Goal: Task Accomplishment & Management: Use online tool/utility

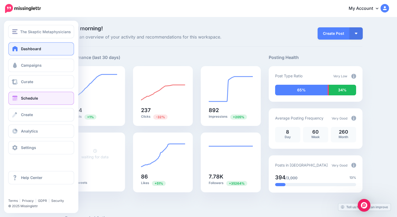
click at [24, 98] on span "Schedule" at bounding box center [29, 98] width 17 height 5
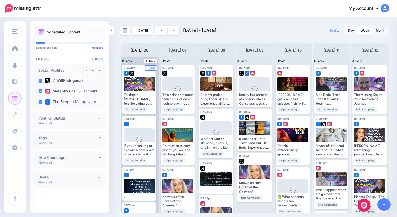
click at [151, 68] on span "Post" at bounding box center [150, 68] width 9 height 3
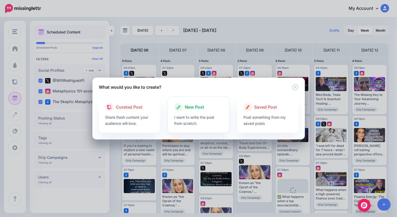
click at [199, 106] on span "New Post" at bounding box center [194, 107] width 19 height 7
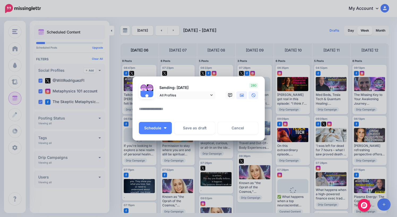
click at [242, 97] on icon at bounding box center [242, 95] width 4 height 4
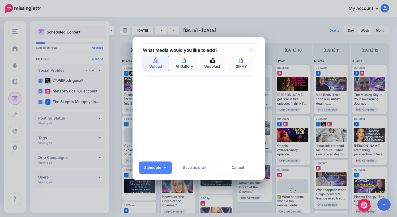
click at [153, 66] on link "Upload" at bounding box center [156, 63] width 26 height 15
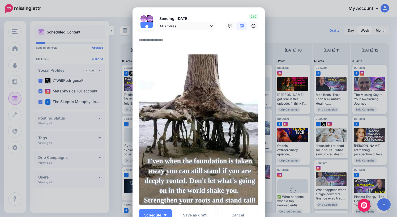
click at [165, 41] on textarea at bounding box center [200, 42] width 122 height 10
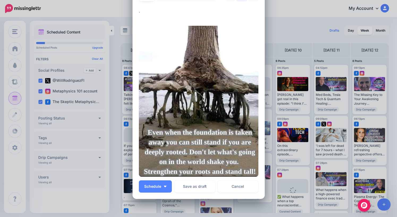
scroll to position [33, 0]
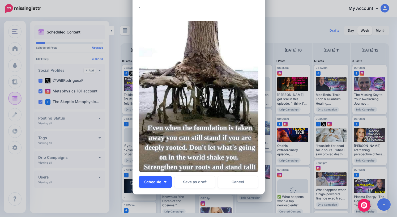
type textarea "*"
click at [156, 180] on span "Schedule" at bounding box center [152, 182] width 17 height 4
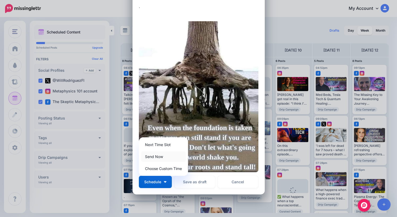
click at [156, 157] on link "Send Now" at bounding box center [163, 156] width 45 height 10
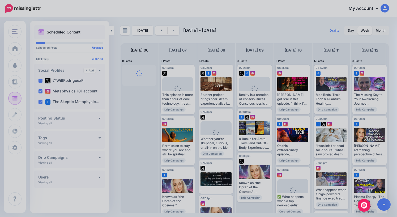
scroll to position [0, 0]
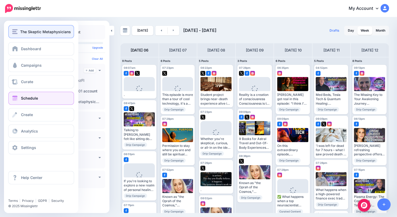
click at [21, 34] on span "The Skeptic Metaphysicians" at bounding box center [45, 32] width 51 height 6
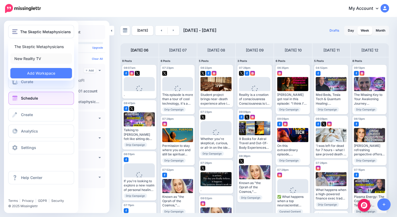
click at [29, 58] on link "New Reality TV" at bounding box center [41, 58] width 62 height 10
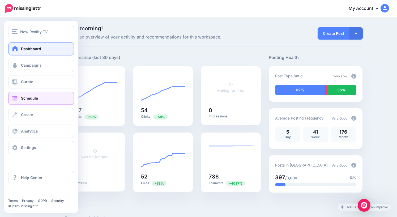
click at [28, 99] on span "Schedule" at bounding box center [29, 98] width 17 height 5
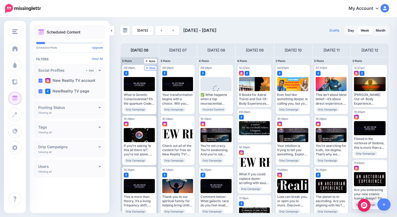
click at [151, 69] on span "Post" at bounding box center [150, 68] width 9 height 3
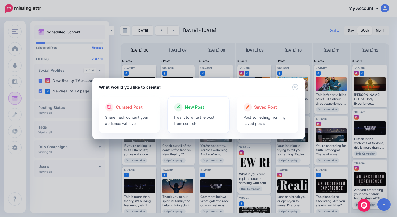
click at [198, 106] on span "New Post" at bounding box center [194, 107] width 19 height 7
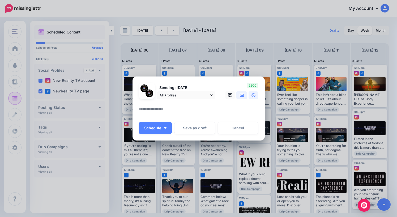
click at [242, 94] on icon at bounding box center [242, 95] width 4 height 4
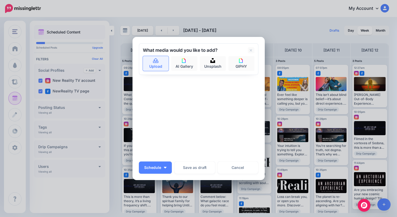
click at [157, 69] on link "Upload" at bounding box center [156, 63] width 26 height 15
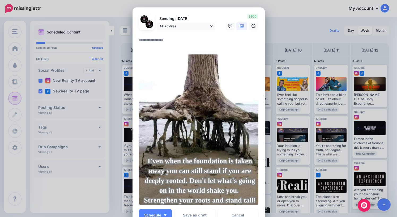
click at [173, 41] on textarea at bounding box center [200, 42] width 122 height 10
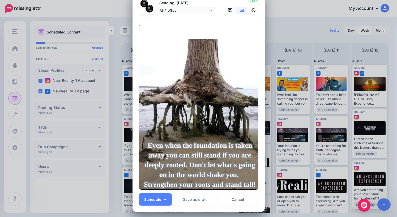
scroll to position [28, 0]
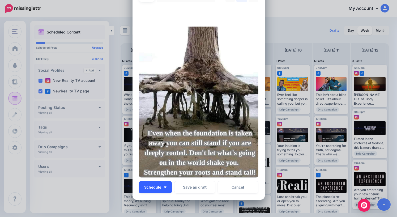
type textarea "*"
click at [155, 187] on span "Schedule" at bounding box center [152, 187] width 17 height 4
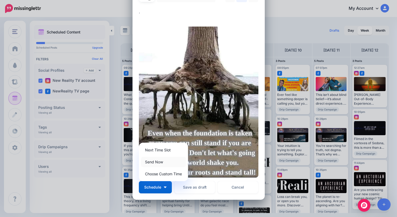
click at [156, 164] on link "Send Now" at bounding box center [163, 162] width 45 height 10
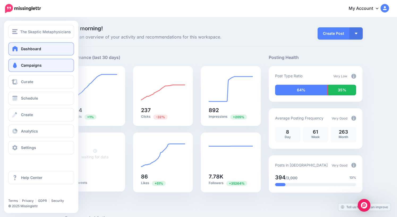
click at [23, 65] on span "Campaigns" at bounding box center [31, 65] width 21 height 5
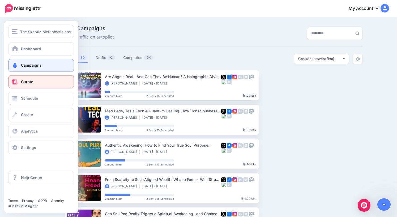
click at [29, 83] on span "Curate" at bounding box center [27, 81] width 12 height 5
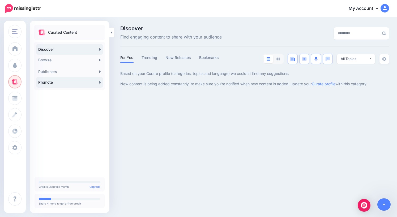
click at [66, 83] on link "Promote" at bounding box center [69, 82] width 67 height 11
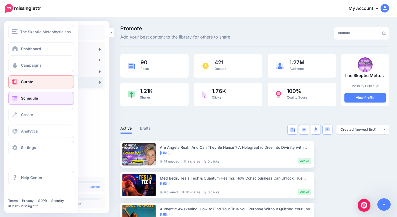
click at [24, 100] on link "Schedule" at bounding box center [41, 98] width 66 height 13
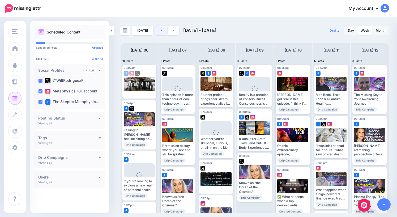
click at [161, 31] on link at bounding box center [161, 31] width 12 height 10
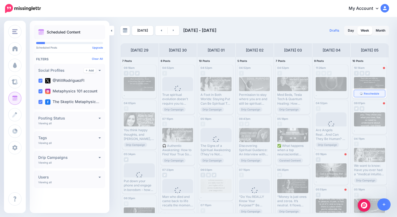
click at [367, 94] on span "Reschedule" at bounding box center [371, 93] width 15 height 3
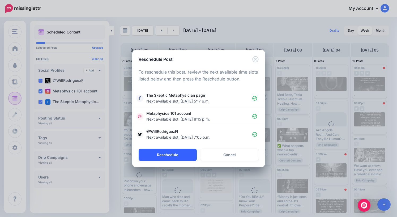
click at [179, 156] on button "Reschedule" at bounding box center [168, 155] width 58 height 12
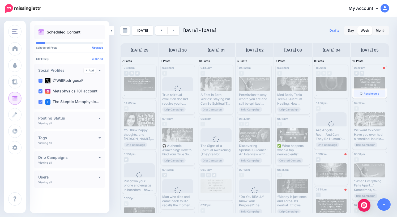
click at [371, 93] on span "Reschedule" at bounding box center [371, 93] width 15 height 3
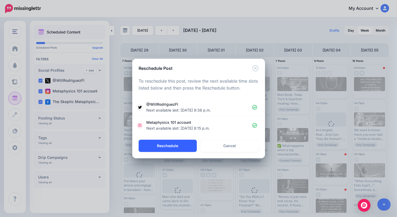
click at [175, 147] on button "Reschedule" at bounding box center [168, 146] width 58 height 12
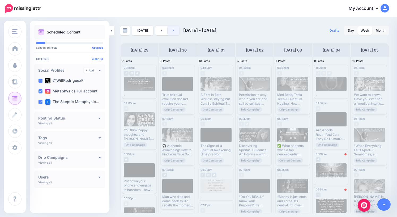
click at [171, 32] on link at bounding box center [174, 31] width 12 height 10
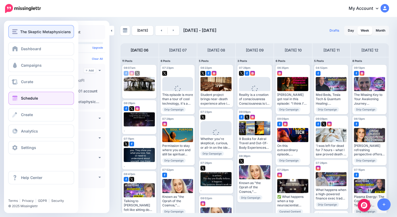
click at [21, 32] on span "The Skeptic Metaphysicians" at bounding box center [45, 32] width 51 height 6
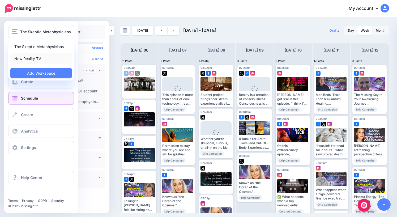
click at [27, 59] on link "New Reality TV" at bounding box center [41, 58] width 62 height 10
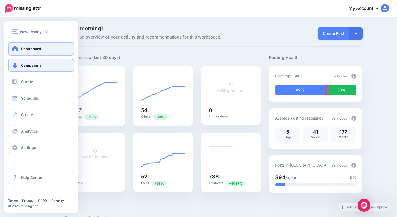
click at [22, 65] on span "Campaigns" at bounding box center [31, 65] width 21 height 5
